Goal: Task Accomplishment & Management: Use online tool/utility

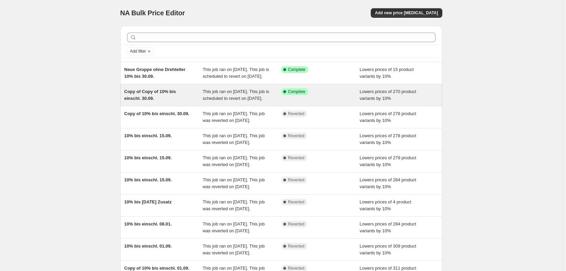
click at [162, 102] on div "Copy of Copy of 10% bis einschl. 30.09." at bounding box center [163, 95] width 79 height 14
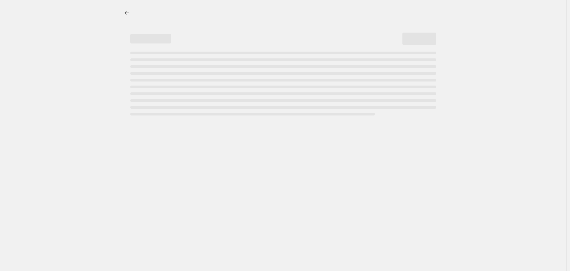
select select "percentage"
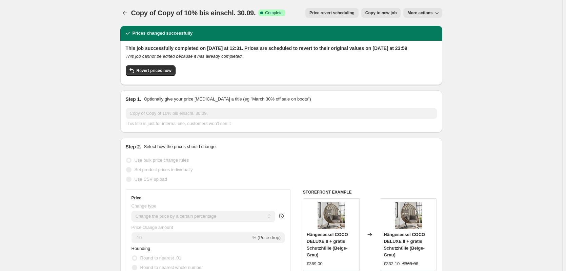
click at [439, 10] on icon "button" at bounding box center [437, 12] width 7 height 7
click at [345, 15] on span "Price revert scheduling" at bounding box center [332, 12] width 45 height 5
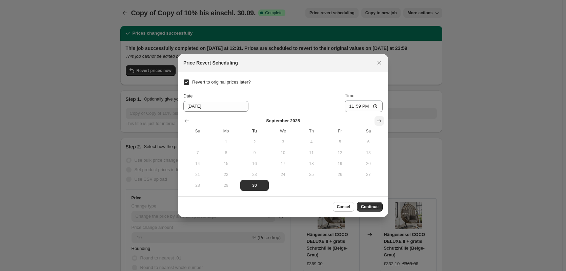
click at [376, 120] on button "Show next month, October 2025" at bounding box center [379, 120] width 9 height 9
click at [220, 154] on span "6" at bounding box center [226, 152] width 23 height 5
type input "10/6/2025"
click at [367, 208] on span "Continue" at bounding box center [370, 206] width 18 height 5
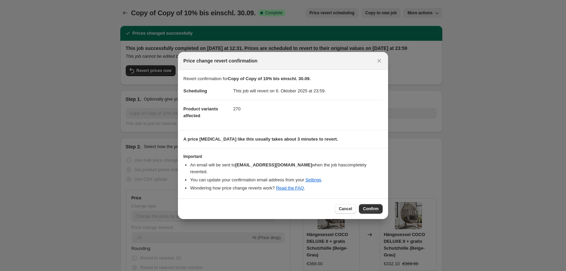
click at [367, 208] on button "Confirm" at bounding box center [371, 208] width 24 height 9
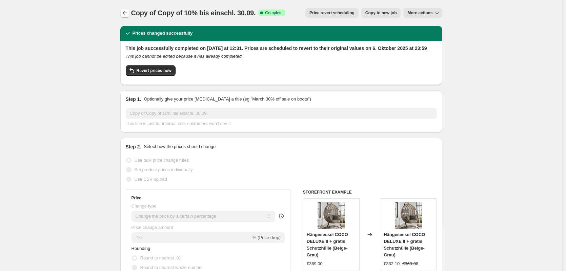
click at [129, 13] on icon "Price change jobs" at bounding box center [125, 12] width 7 height 7
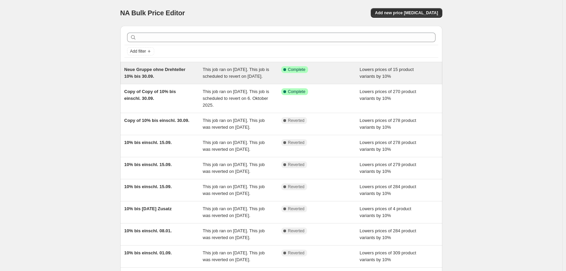
click at [132, 79] on div "Neue Gruppe ohne Drehteller 10% bis 30.09." at bounding box center [163, 73] width 79 height 14
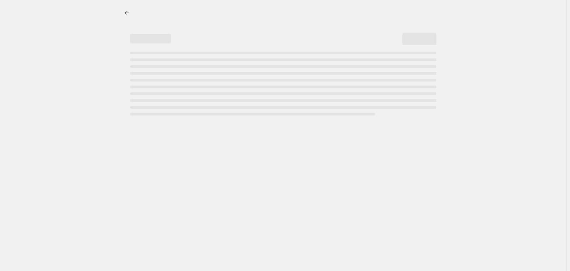
select select "percentage"
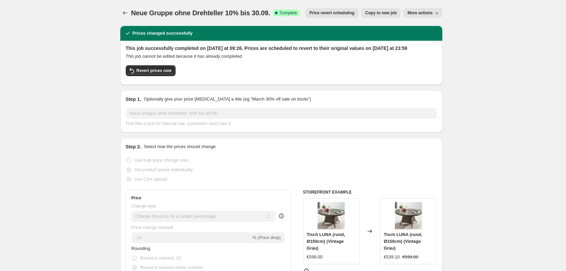
click at [330, 13] on span "Price revert scheduling" at bounding box center [332, 12] width 45 height 5
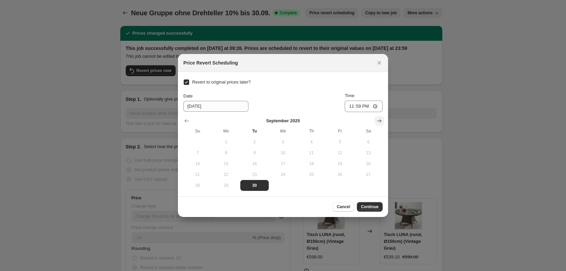
click at [380, 118] on icon "Show next month, October 2025" at bounding box center [379, 120] width 7 height 7
click at [229, 148] on button "6" at bounding box center [226, 152] width 28 height 11
type input "10/6/2025"
click at [377, 210] on button "Continue" at bounding box center [370, 206] width 26 height 9
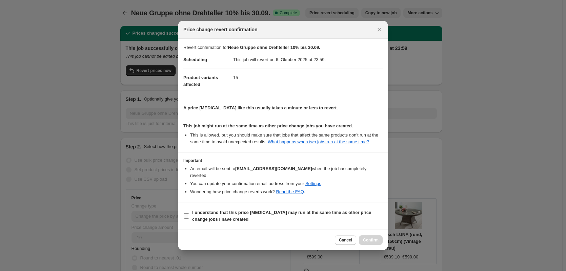
click at [227, 212] on span "I understand that this price change job may run at the same time as other price…" at bounding box center [287, 216] width 191 height 14
click at [189, 213] on input "I understand that this price change job may run at the same time as other price…" at bounding box center [186, 215] width 5 height 5
checkbox input "true"
click at [367, 237] on span "Confirm" at bounding box center [371, 239] width 16 height 5
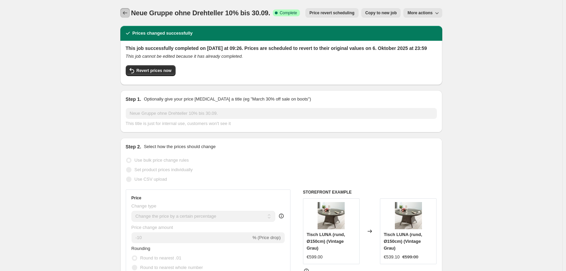
click at [127, 12] on icon "Price change jobs" at bounding box center [125, 12] width 7 height 7
